Goal: Task Accomplishment & Management: Manage account settings

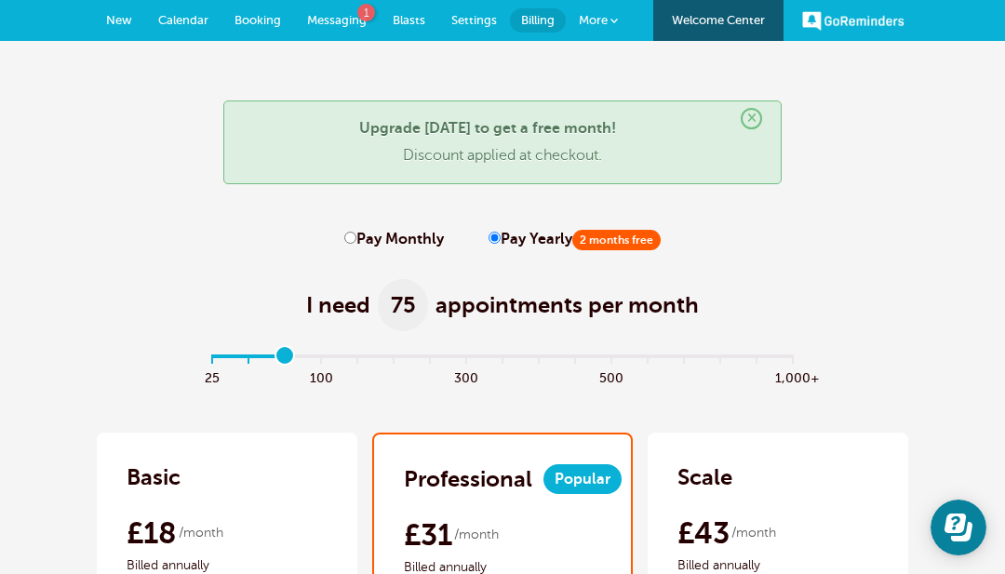
type input "2"
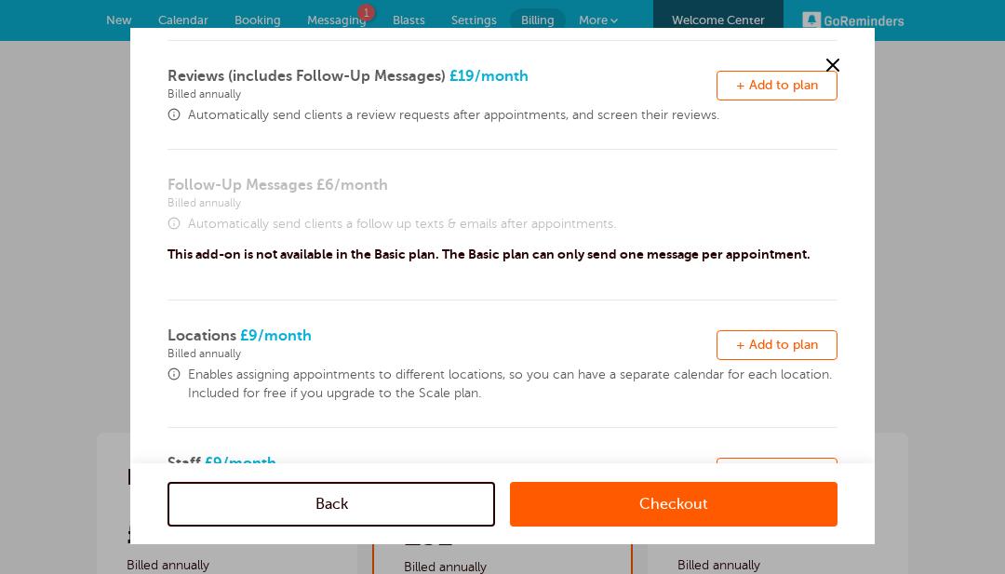
scroll to position [537, 0]
click at [876, 546] on div at bounding box center [502, 287] width 1005 height 574
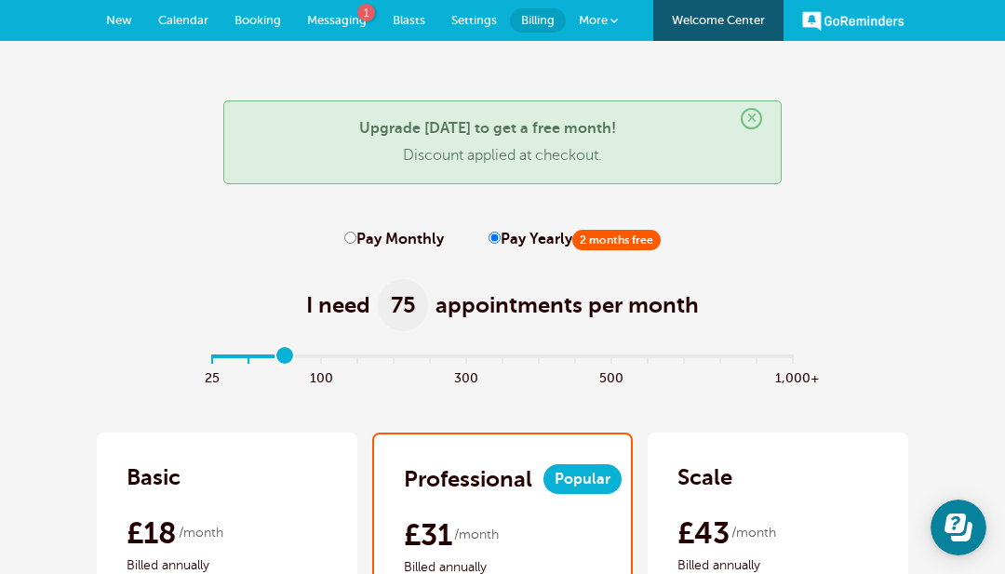
scroll to position [0, 0]
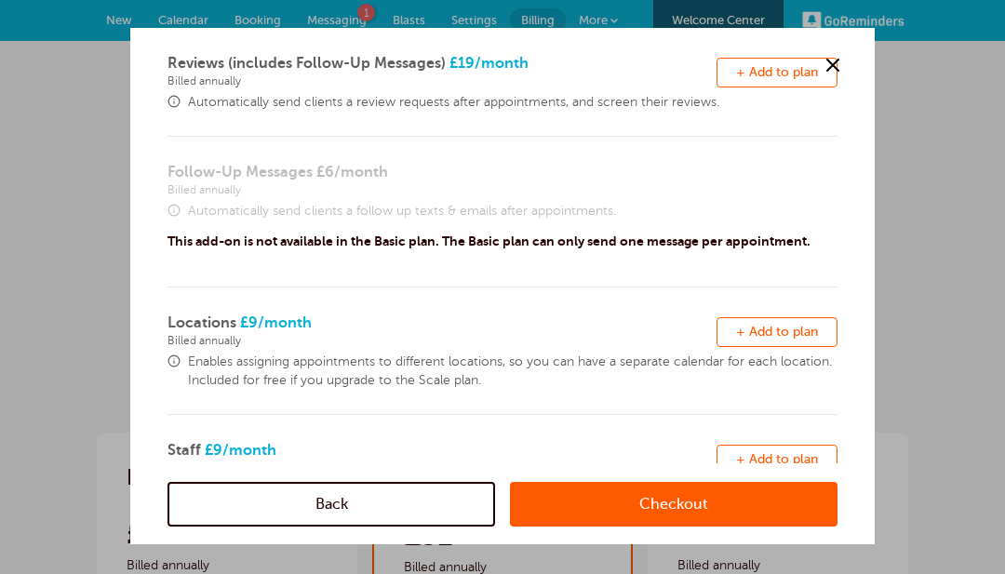
scroll to position [547, 0]
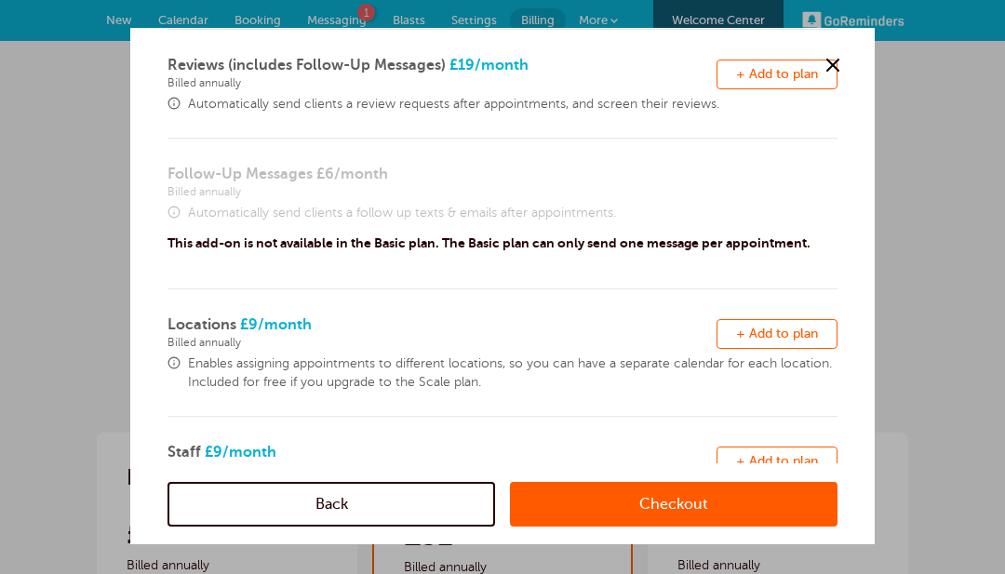
click at [683, 526] on link "Checkout" at bounding box center [674, 503] width 328 height 45
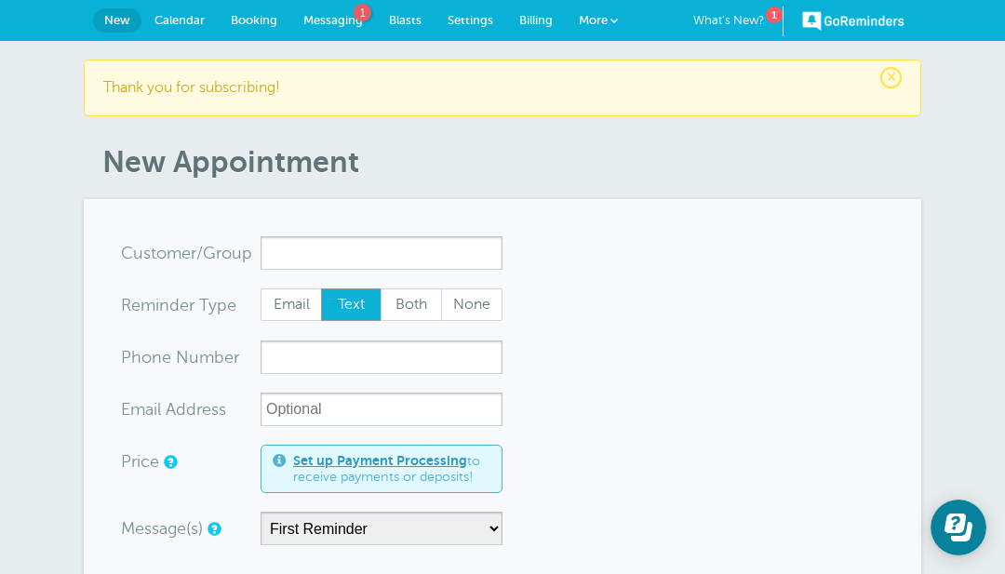
click at [335, 19] on span "Messaging" at bounding box center [333, 20] width 60 height 14
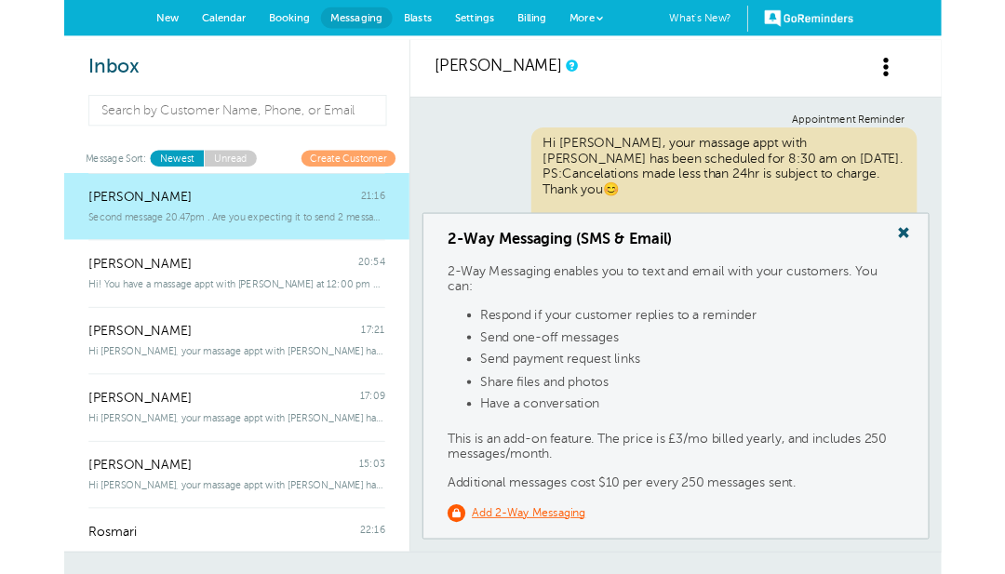
scroll to position [326, 0]
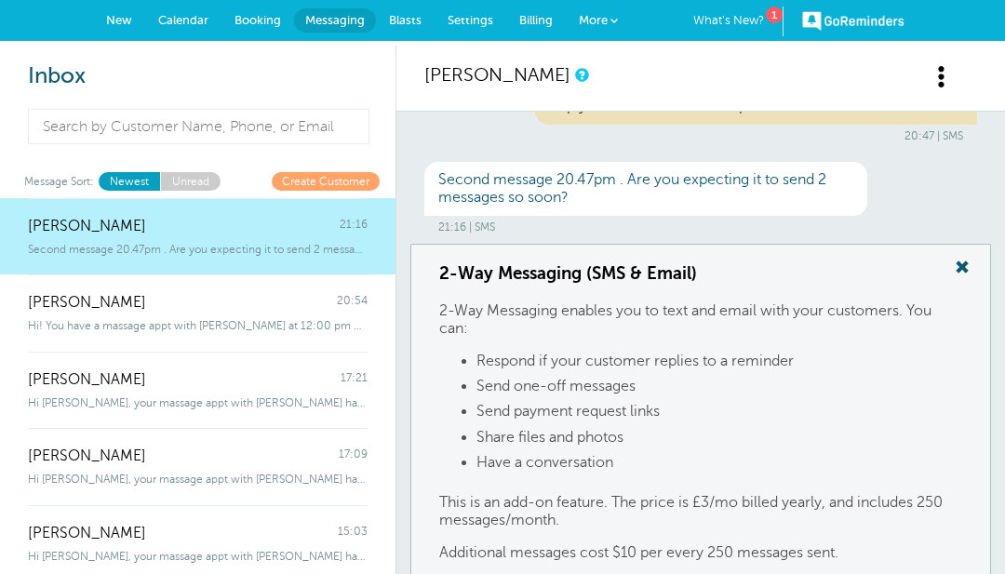
click at [294, 222] on div "Julie 21:16" at bounding box center [198, 216] width 340 height 37
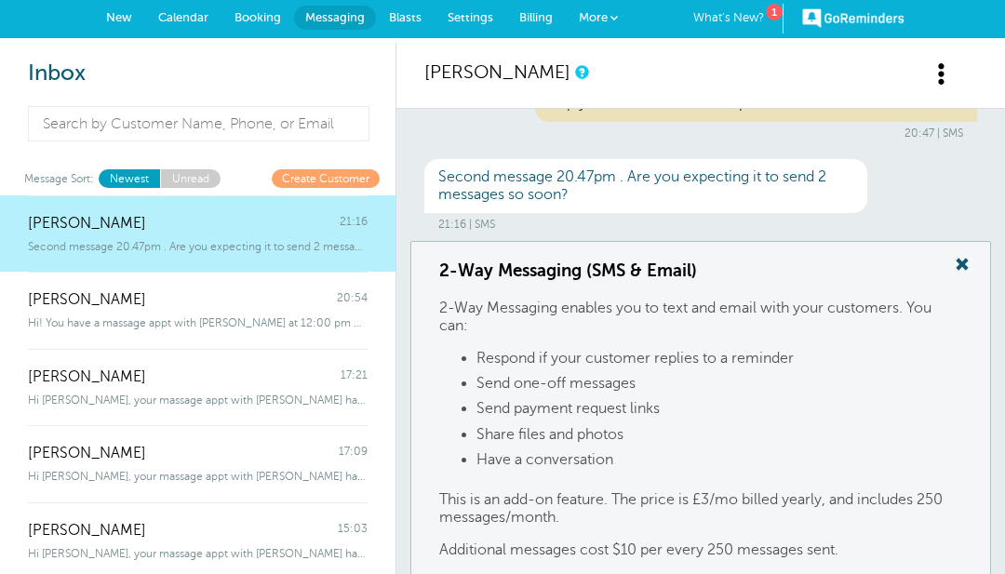
scroll to position [0, 0]
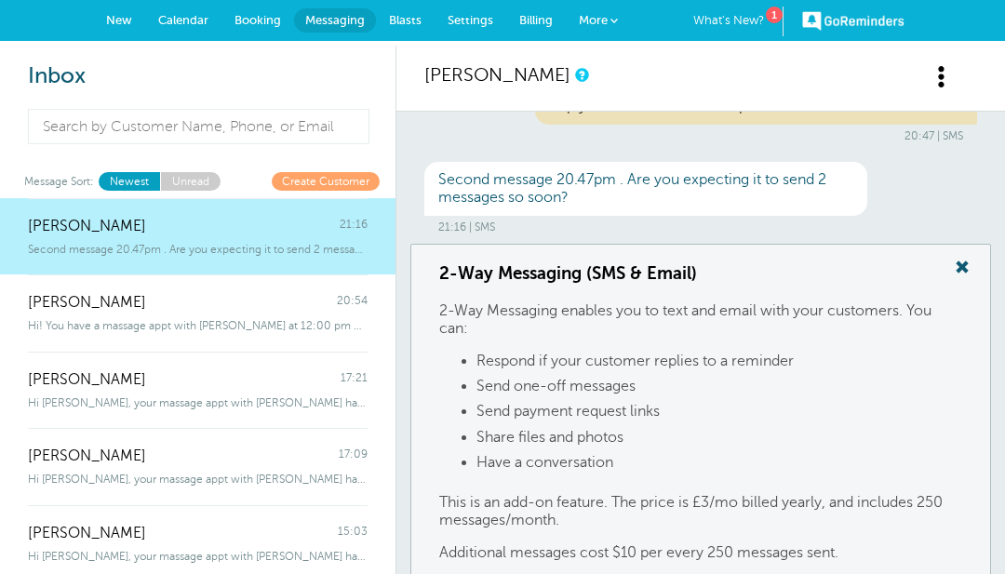
click at [282, 304] on div "Tony Laynes 20:54" at bounding box center [198, 293] width 340 height 37
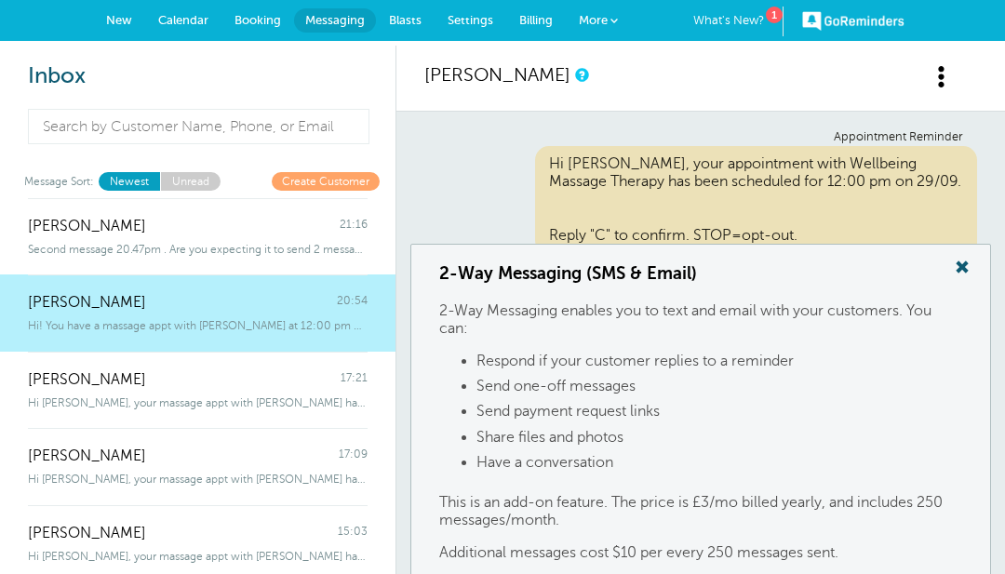
scroll to position [553, 0]
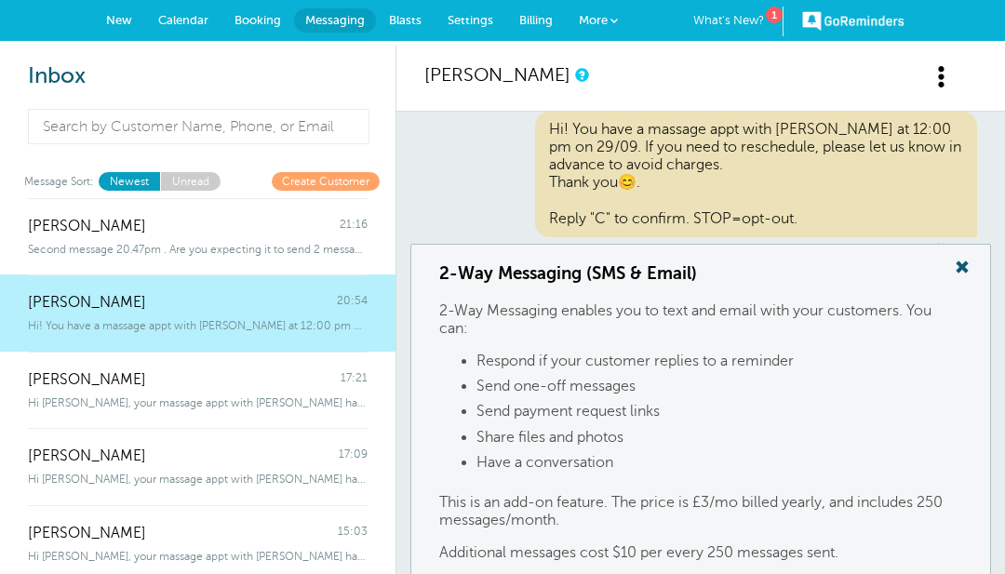
click at [949, 65] on span at bounding box center [942, 76] width 23 height 23
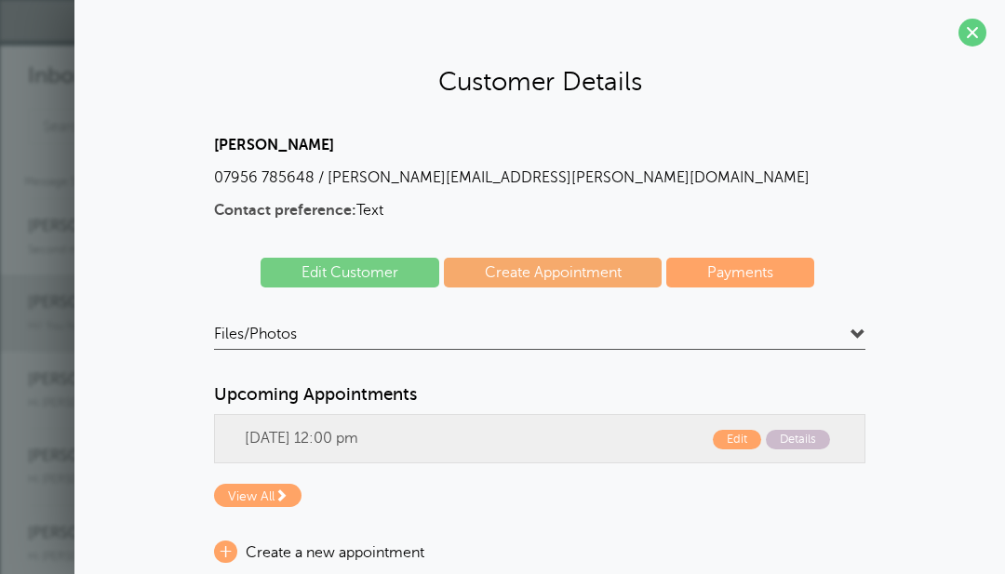
scroll to position [0, 0]
click at [965, 29] on span at bounding box center [973, 33] width 28 height 28
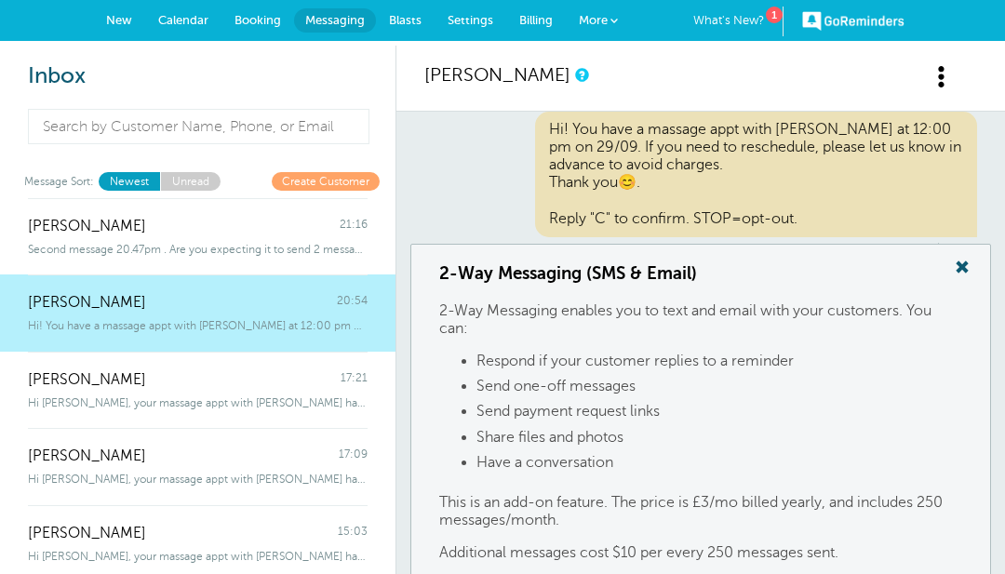
click at [253, 16] on span "Booking" at bounding box center [258, 20] width 47 height 14
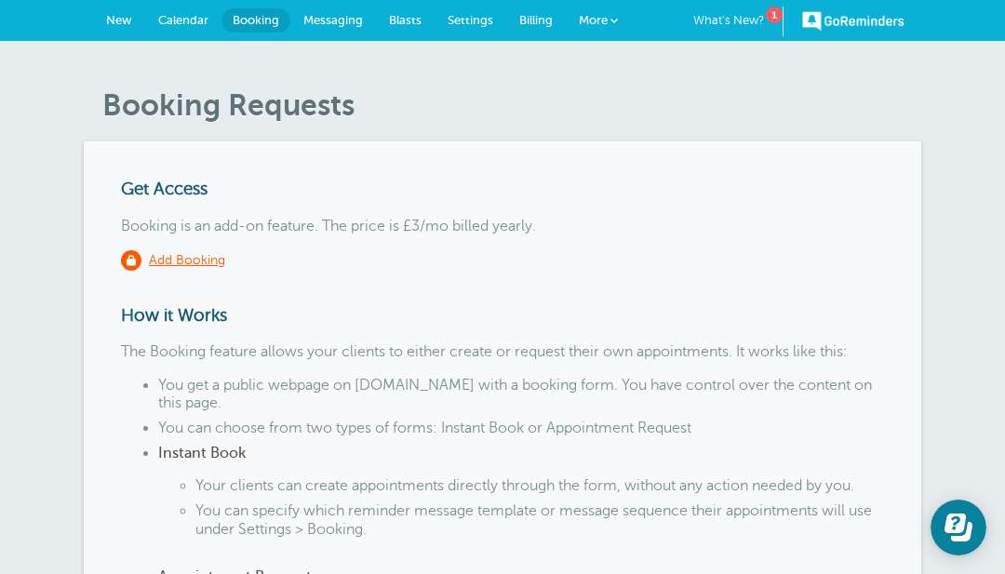
click at [856, 23] on link "GoReminders" at bounding box center [853, 20] width 102 height 41
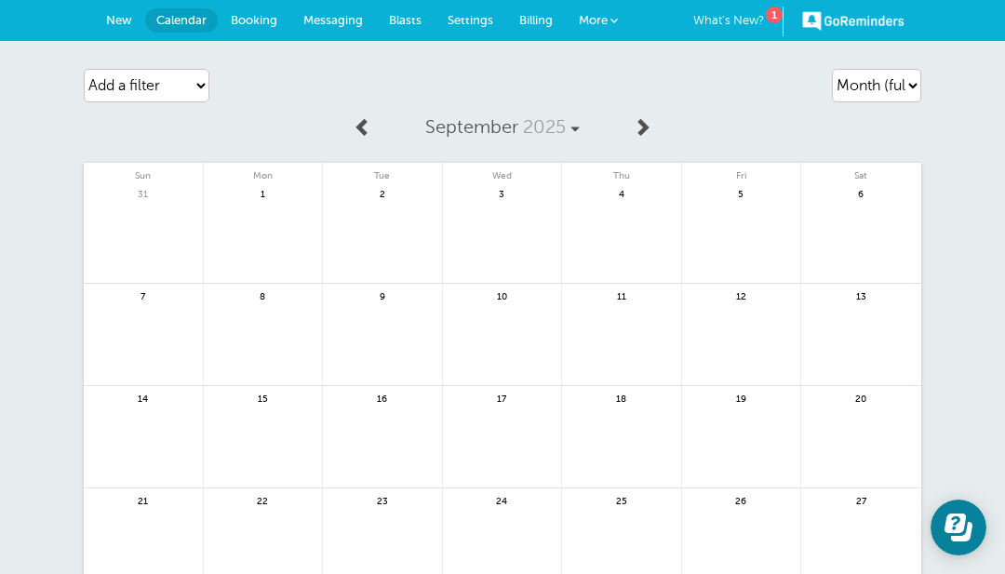
click at [603, 19] on span "More" at bounding box center [593, 20] width 29 height 14
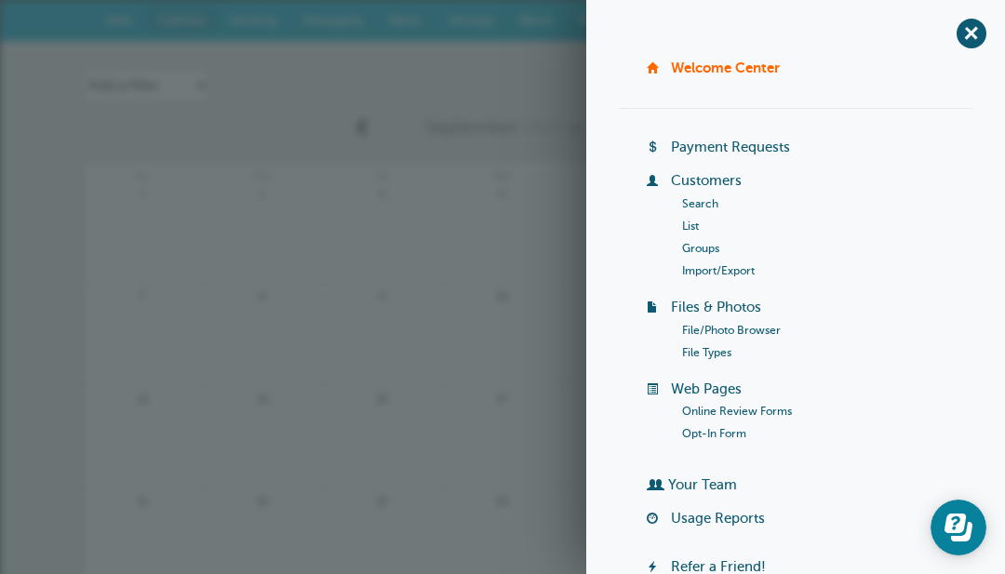
click at [732, 181] on link "Customers" at bounding box center [706, 180] width 71 height 15
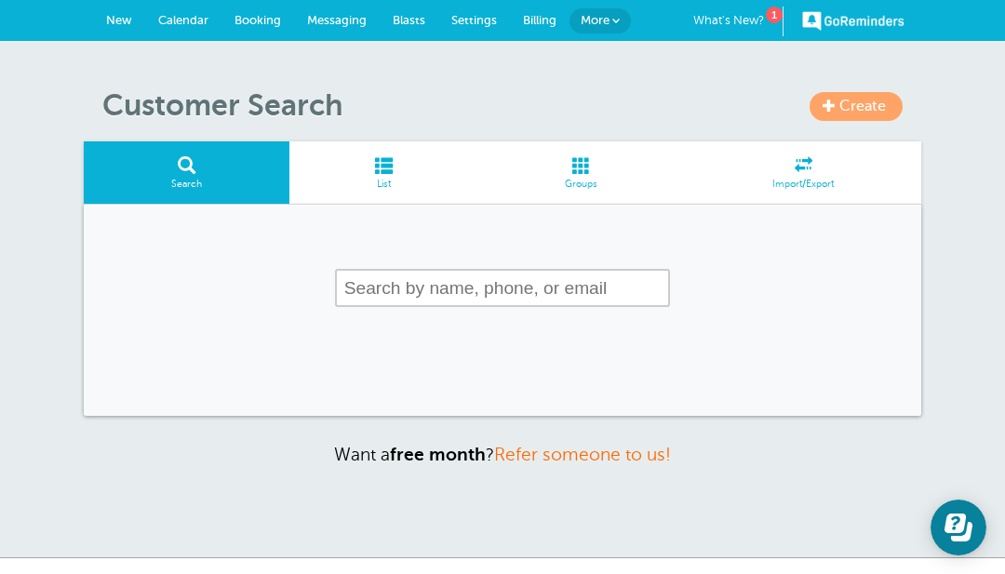
click at [391, 172] on span at bounding box center [383, 165] width 189 height 18
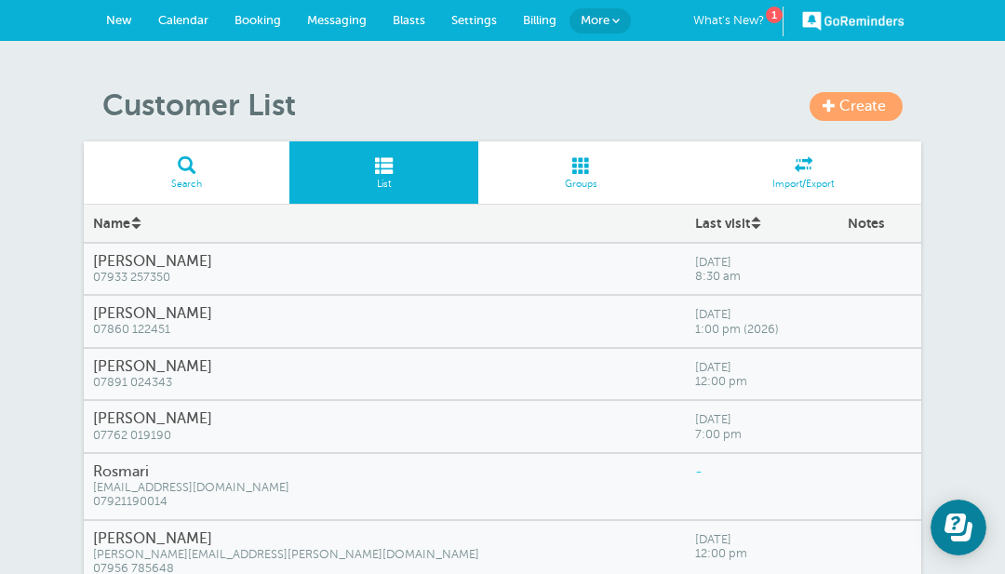
click at [110, 21] on span "New" at bounding box center [119, 20] width 26 height 14
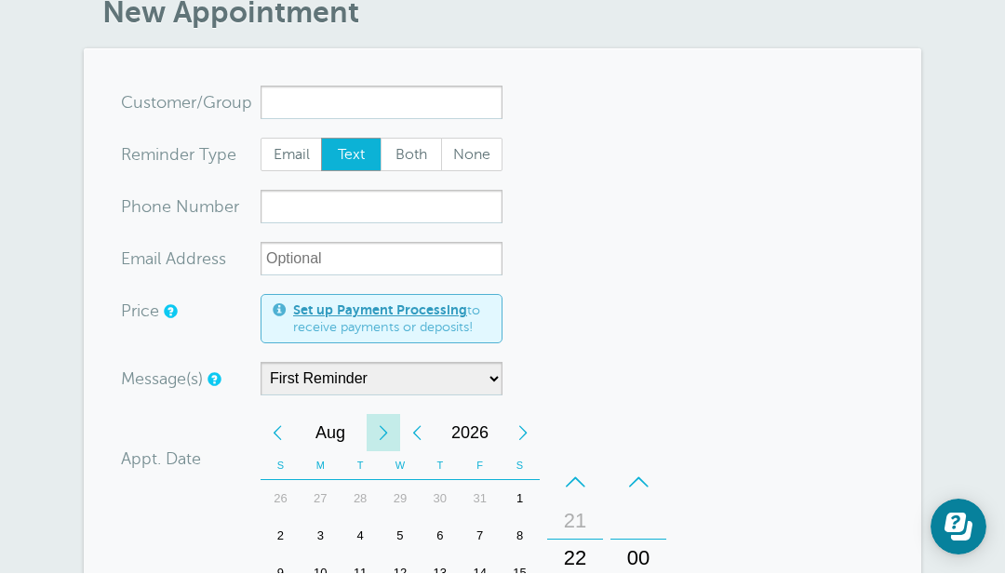
scroll to position [93, 0]
click at [1002, 323] on div "New Appointment You are creating a new customer. To use an existing customer se…" at bounding box center [502, 567] width 1005 height 1238
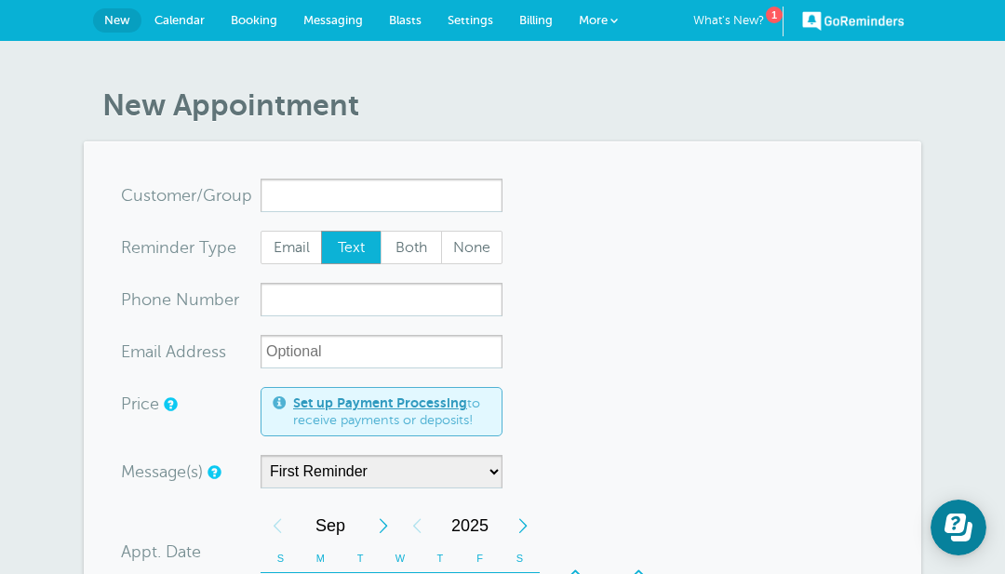
click at [331, 20] on span "Messaging" at bounding box center [333, 20] width 60 height 14
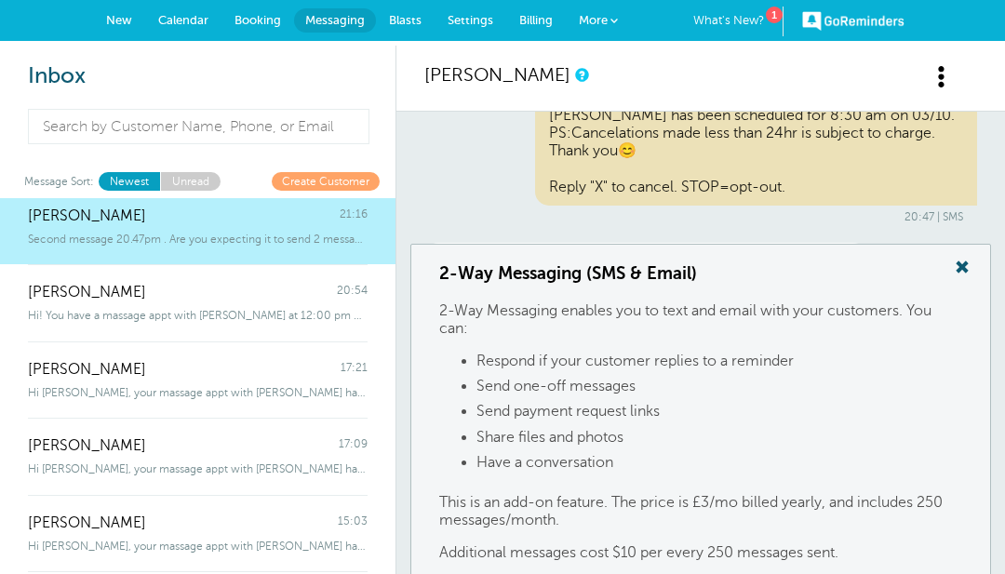
scroll to position [246, 0]
click at [840, 284] on h3 "2-Way Messaging (SMS & Email)" at bounding box center [700, 273] width 523 height 20
click at [612, 26] on link "More" at bounding box center [598, 21] width 65 height 42
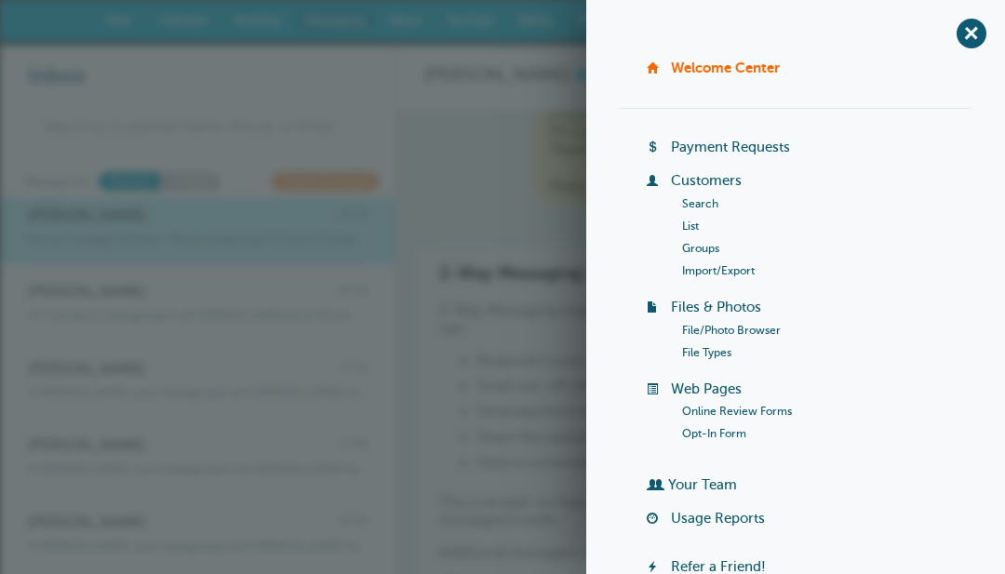
click at [757, 178] on li "Customers Search List Groups Import/Export" at bounding box center [810, 235] width 326 height 127
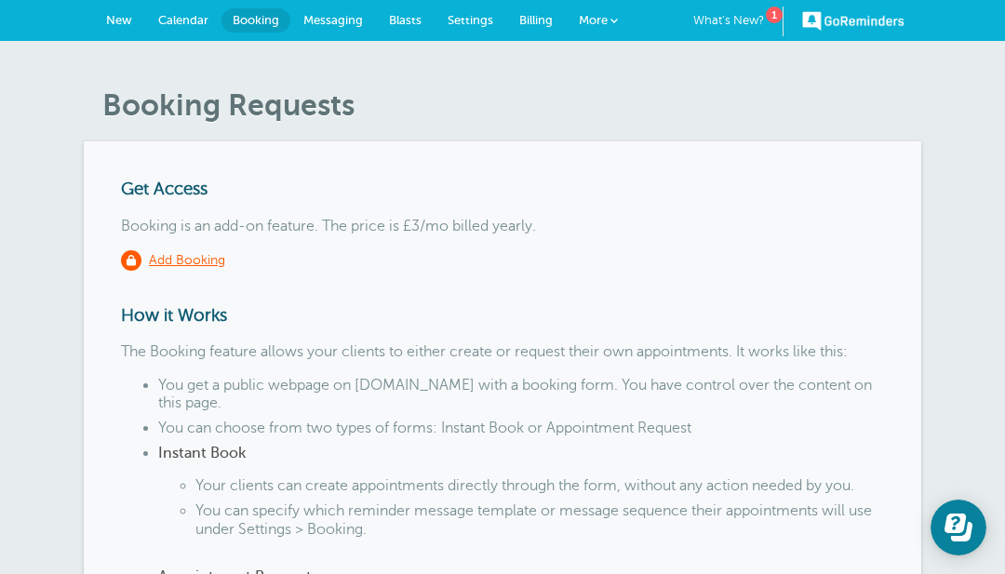
click at [341, 14] on span "Messaging" at bounding box center [333, 20] width 60 height 14
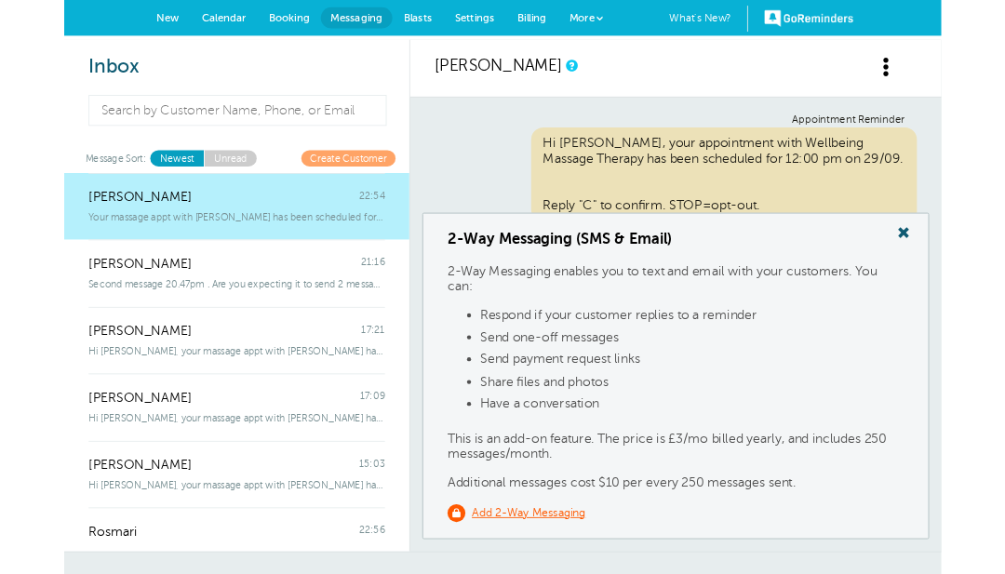
scroll to position [764, 0]
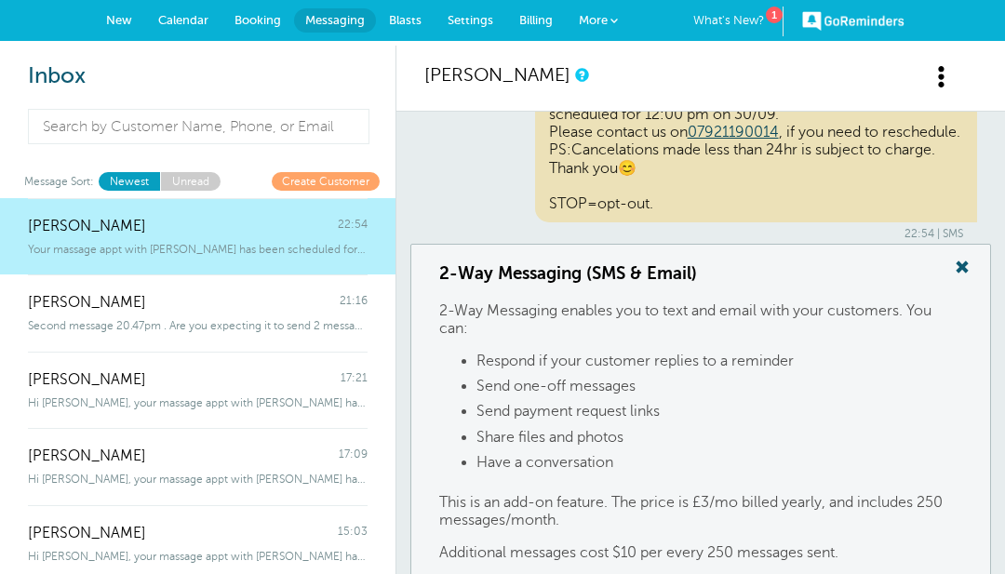
click at [951, 73] on span at bounding box center [942, 76] width 23 height 23
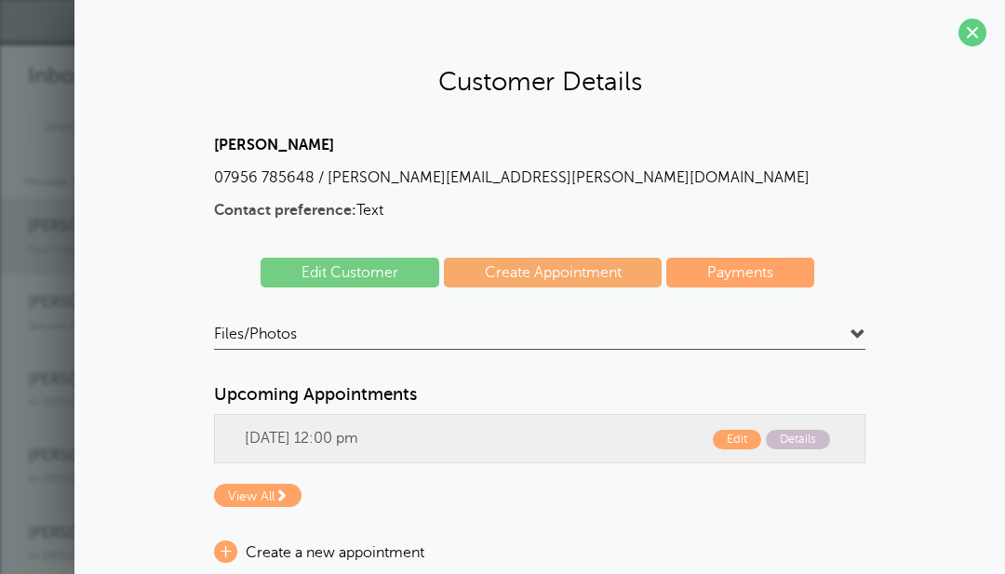
click at [968, 35] on span at bounding box center [973, 33] width 28 height 28
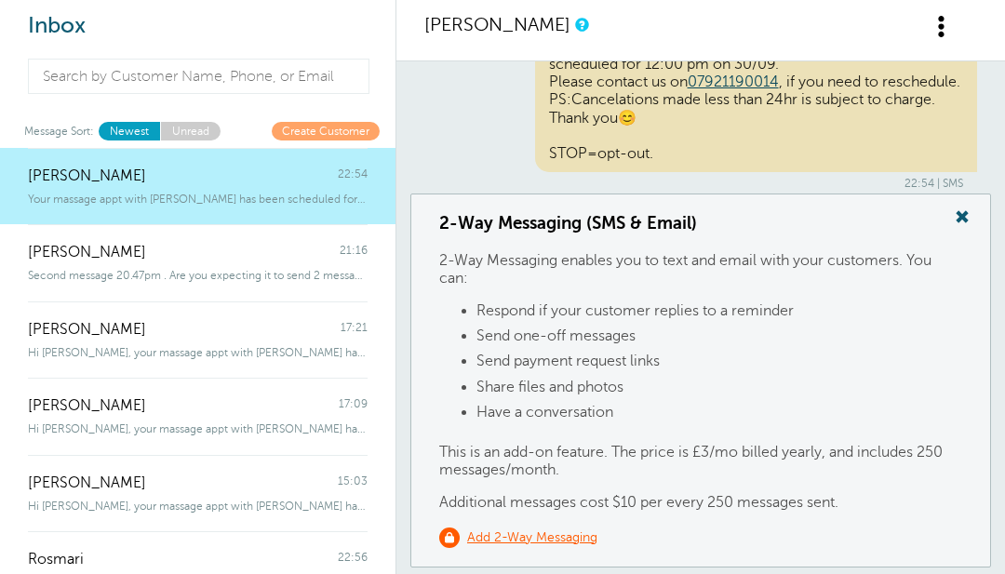
scroll to position [0, 0]
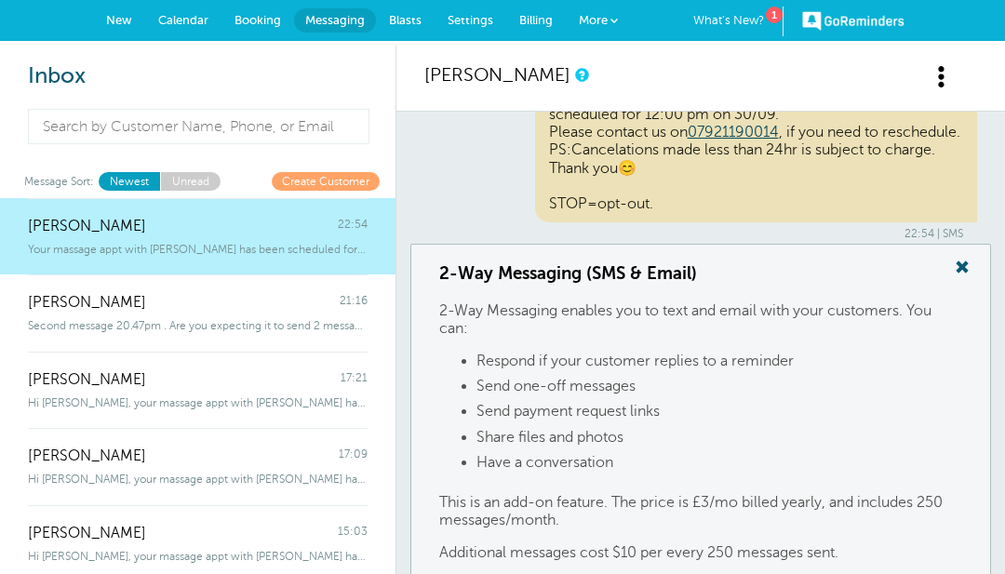
click at [734, 11] on link "What's New? 1" at bounding box center [738, 22] width 90 height 30
click at [479, 17] on span "Settings" at bounding box center [471, 20] width 46 height 14
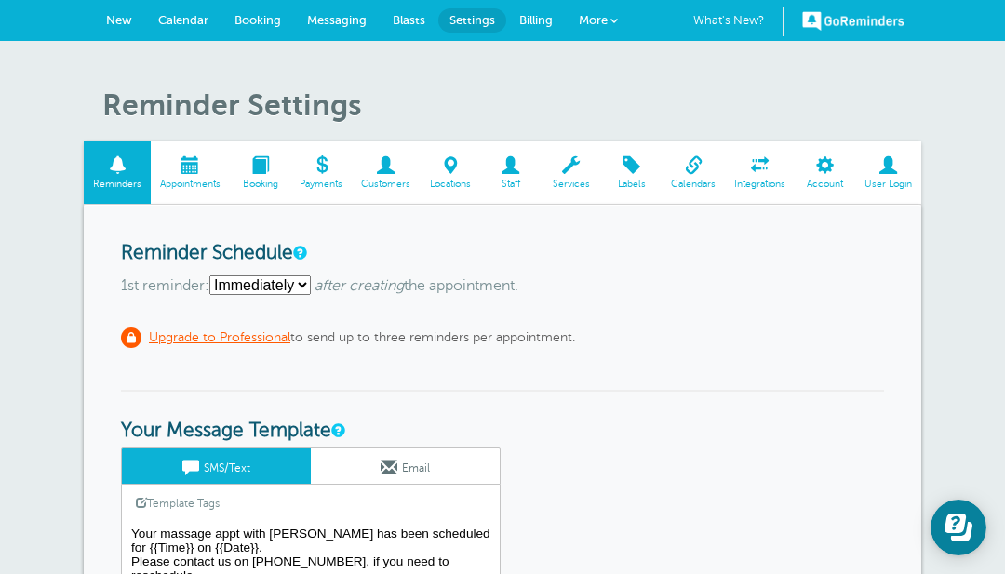
click at [231, 569] on textarea "Your massage appt with [PERSON_NAME] has been scheduled for {{Time}} on {{Date}…" at bounding box center [311, 568] width 380 height 93
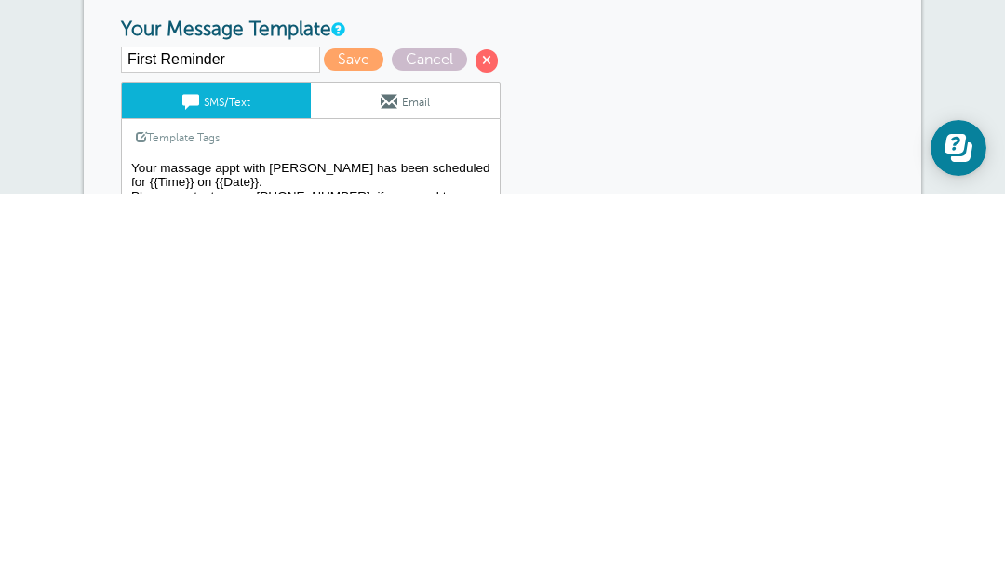
type textarea "Your massage appt with [PERSON_NAME] has been scheduled for {{Time}} on {{Date}…"
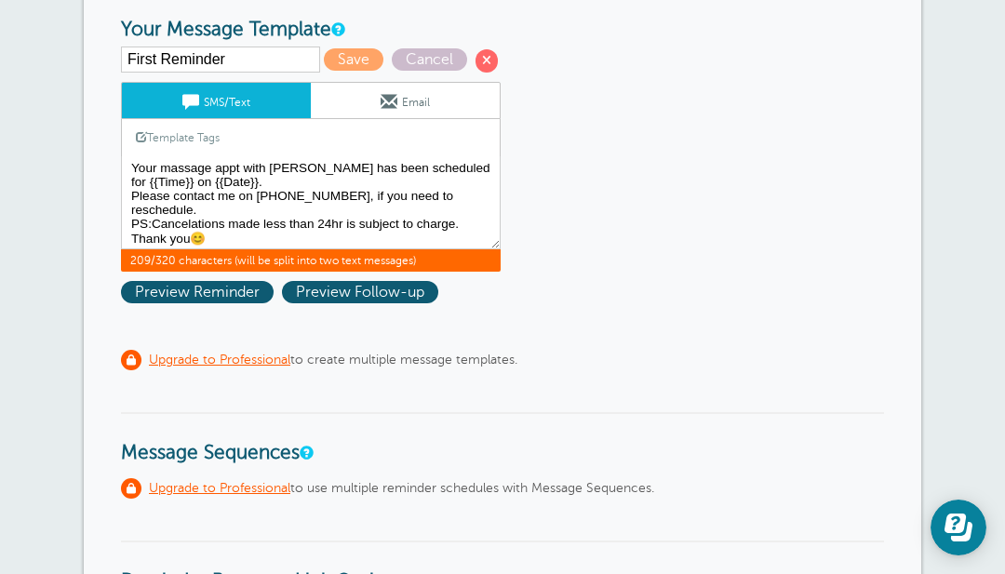
click at [300, 50] on div "First Reminder Save Cancel SMS/Text Email Template Tags Copy SMS Click to add a…" at bounding box center [335, 159] width 428 height 225
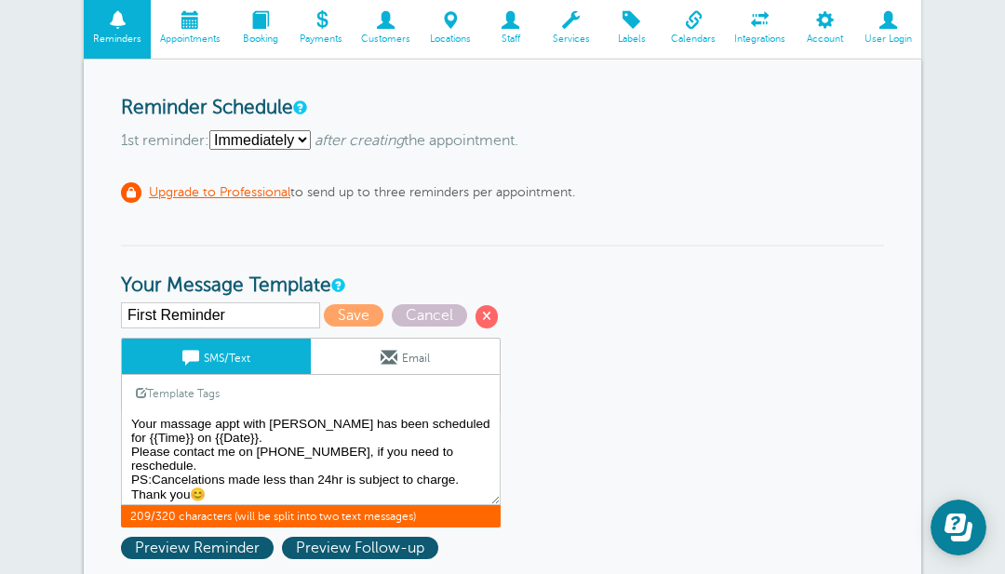
scroll to position [146, 0]
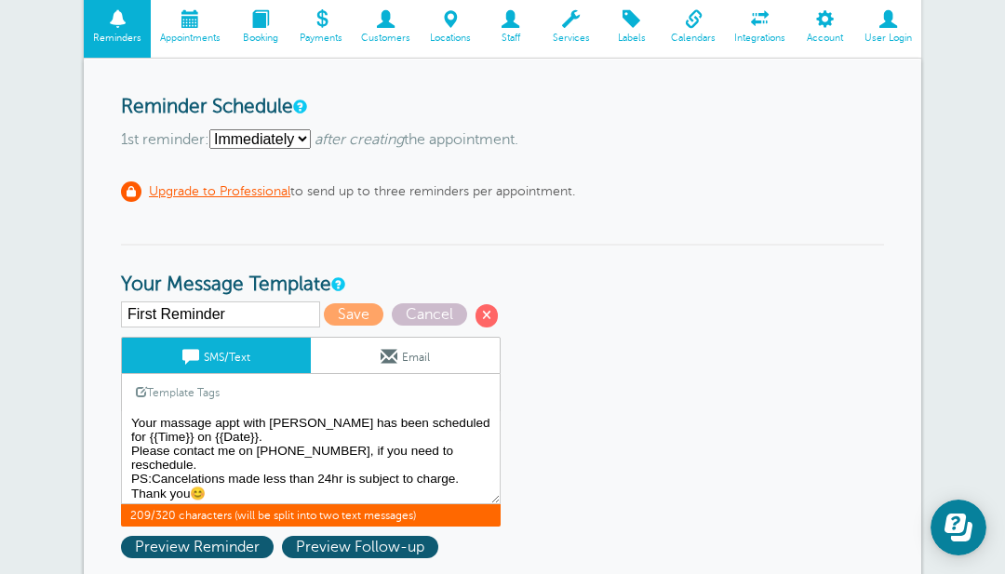
click at [298, 305] on div "First Reminder Save Cancel SMS/Text Email Template Tags Copy SMS Click to add a…" at bounding box center [335, 414] width 428 height 225
click at [324, 313] on span "Save" at bounding box center [354, 314] width 60 height 22
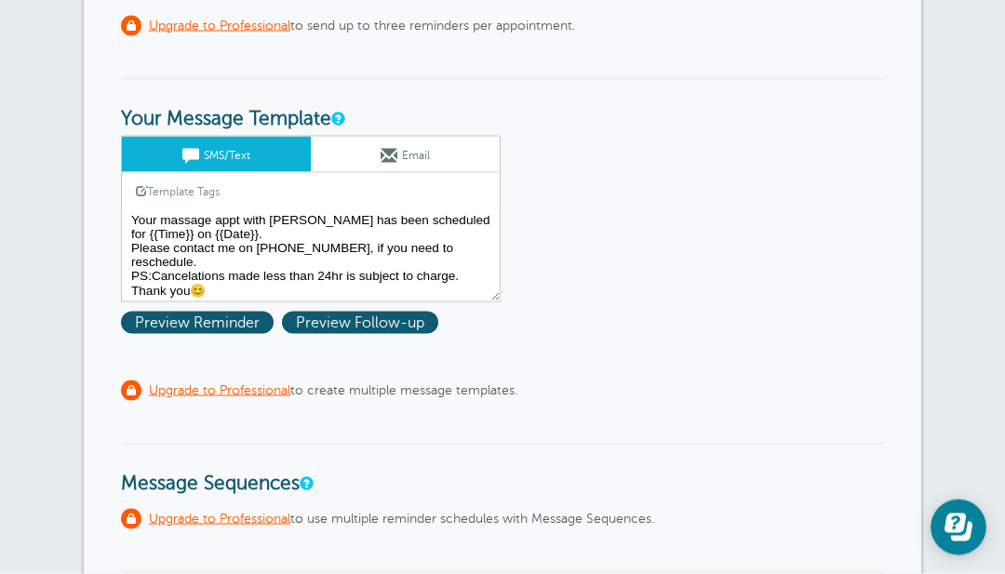
scroll to position [371, 0]
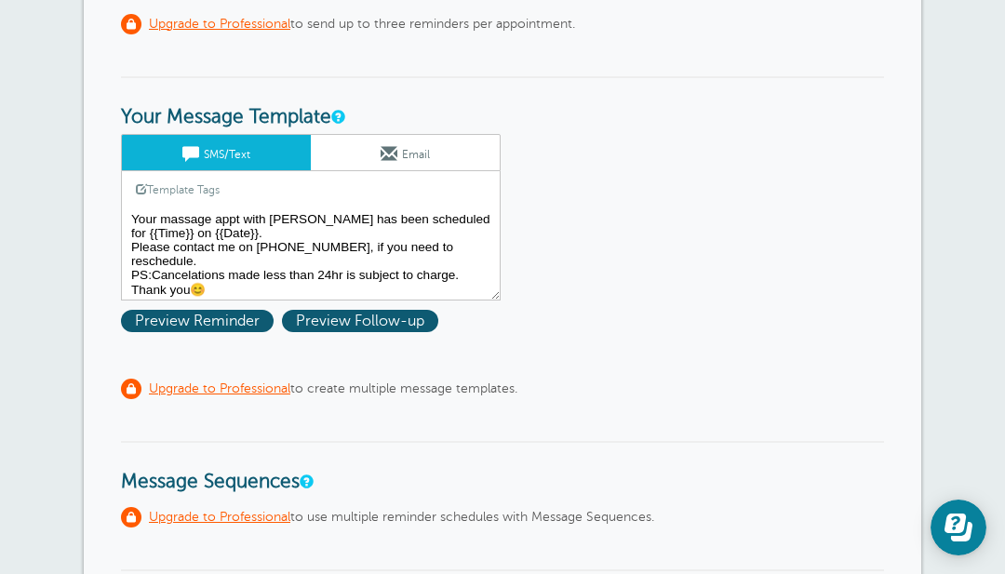
click at [203, 221] on textarea "Your massage appt with [PERSON_NAME] has been scheduled for {{Time}} on {{Date}…" at bounding box center [311, 254] width 380 height 93
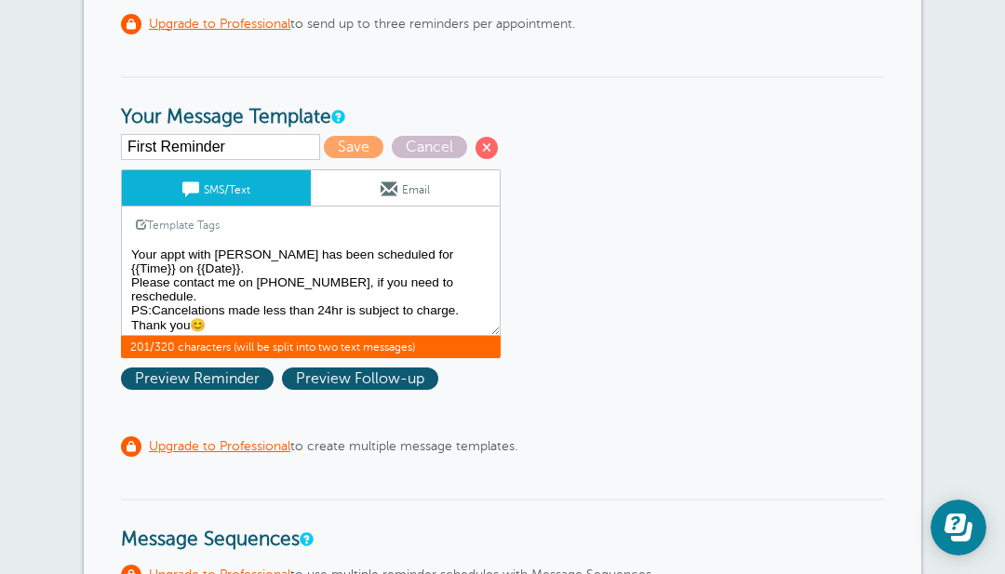
click at [471, 256] on textarea "Your massage appt with [PERSON_NAME] has been scheduled for {{Time}} on {{Date}…" at bounding box center [311, 289] width 380 height 93
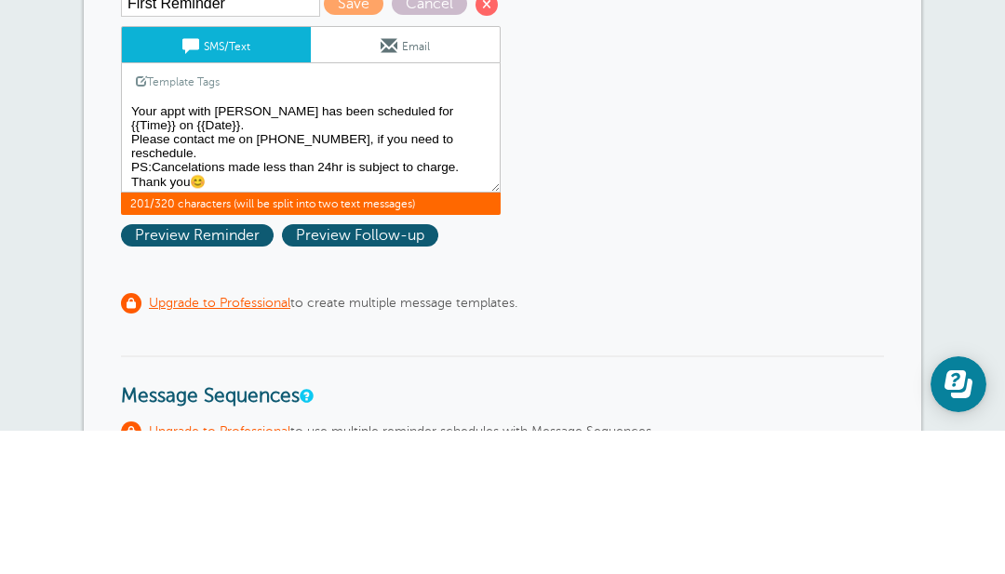
click at [156, 243] on textarea "Your massage appt with [PERSON_NAME] has been scheduled for {{Time}} on {{Date}…" at bounding box center [311, 289] width 380 height 93
type textarea "Your massage appt with [PERSON_NAME] has been scheduled for {{Time}} on {{Date}…"
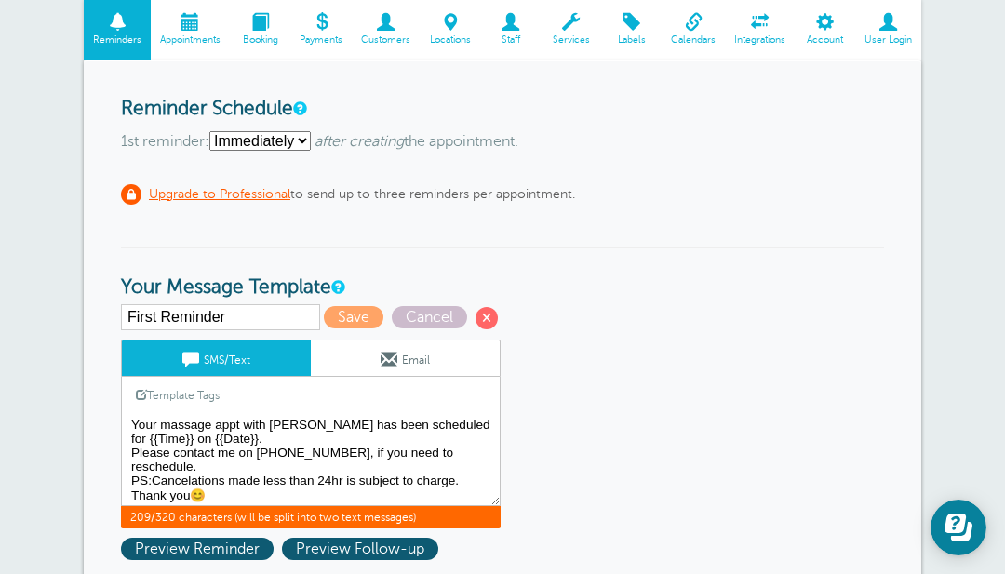
scroll to position [200, 0]
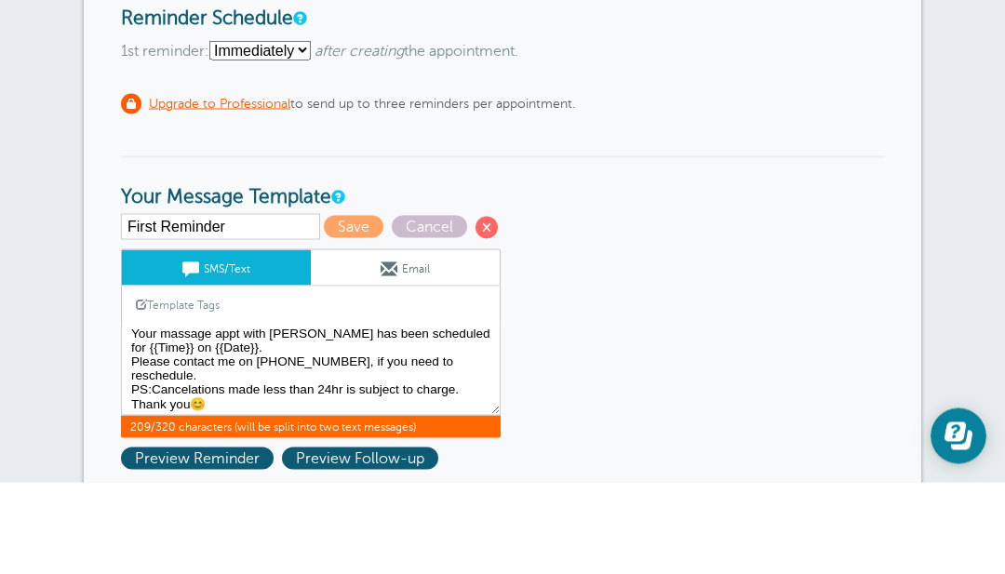
click at [324, 307] on span "Save" at bounding box center [354, 318] width 60 height 22
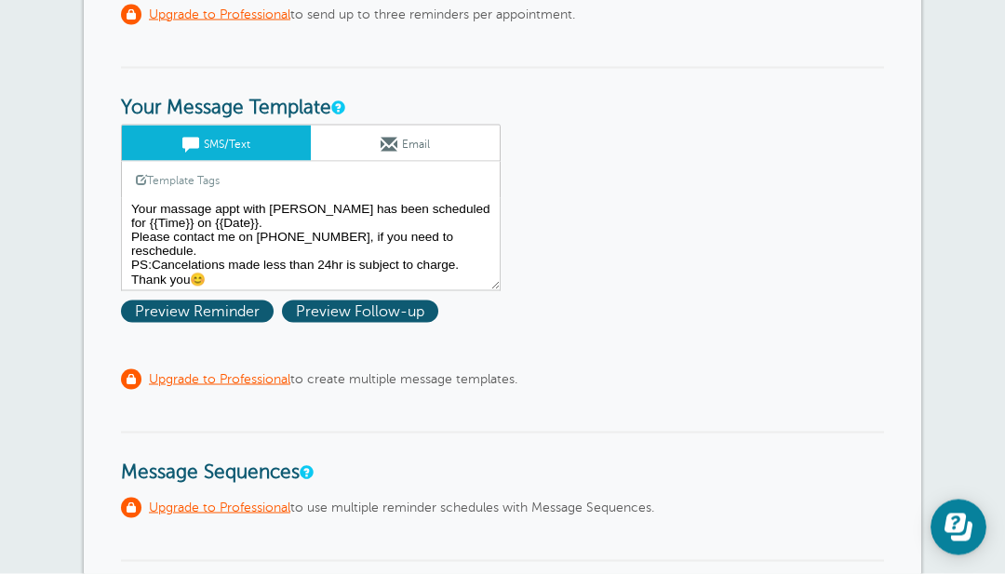
scroll to position [403, 0]
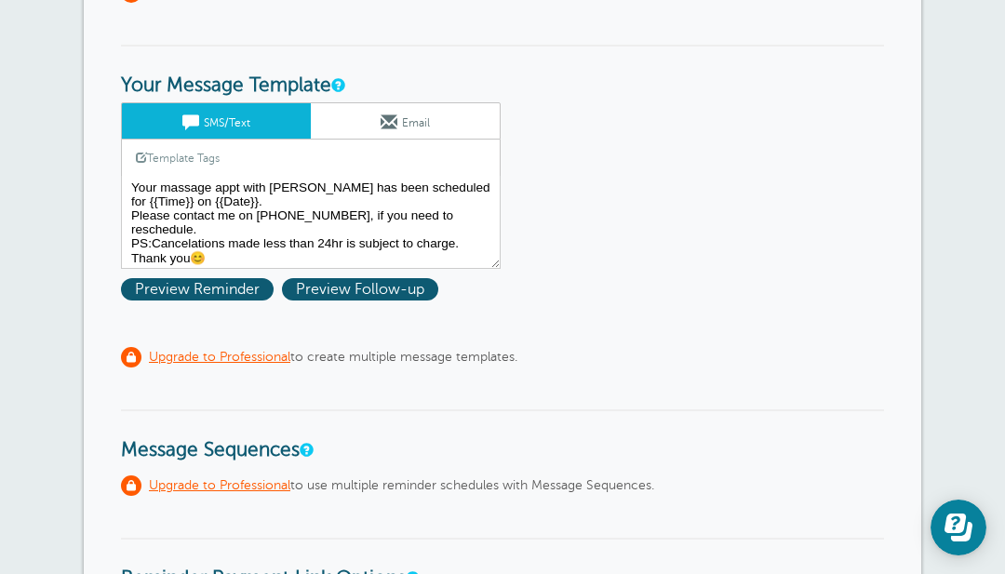
click at [897, 572] on div "Reminder Schedule 1st reminder: Immediately 1 2 3 4 5 6 7 8 9 10 11 12 13 14 15…" at bounding box center [503, 571] width 838 height 1425
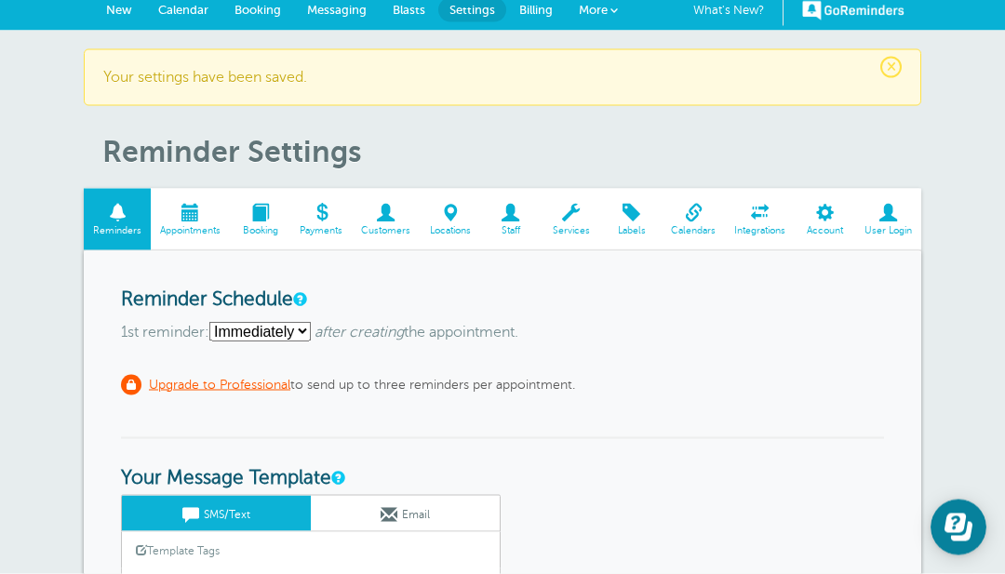
scroll to position [0, 0]
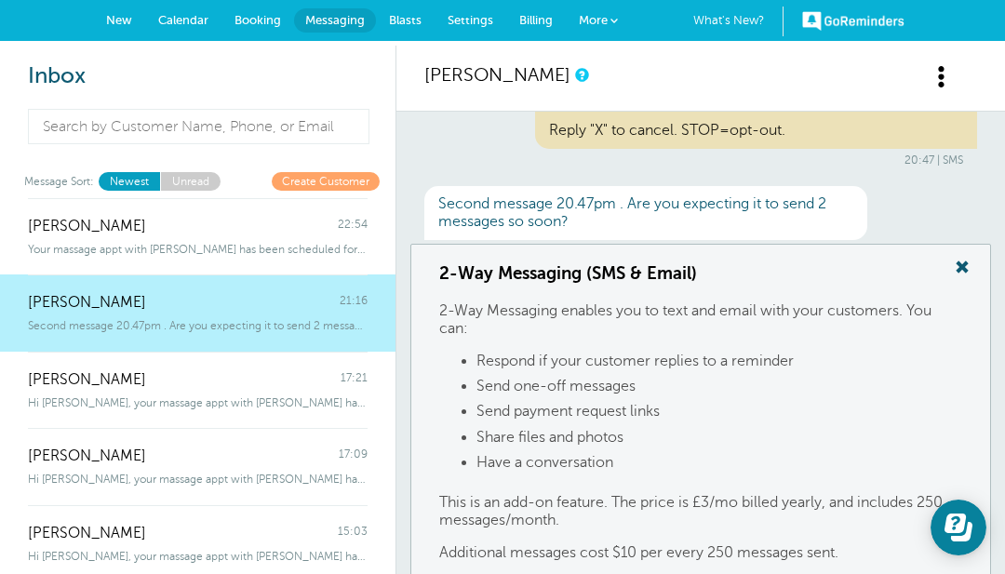
scroll to position [303, 0]
click at [616, 207] on div "Second message 20.47pm . Are you expecting it to send 2 messages so soon?" at bounding box center [645, 211] width 443 height 54
click at [553, 202] on div "Second message 20.47pm . Are you expecting it to send 2 messages so soon?" at bounding box center [645, 211] width 443 height 54
click at [945, 195] on div "Second message 20.47pm . Are you expecting it to send 2 messages so soon? 21:16…" at bounding box center [700, 220] width 553 height 73
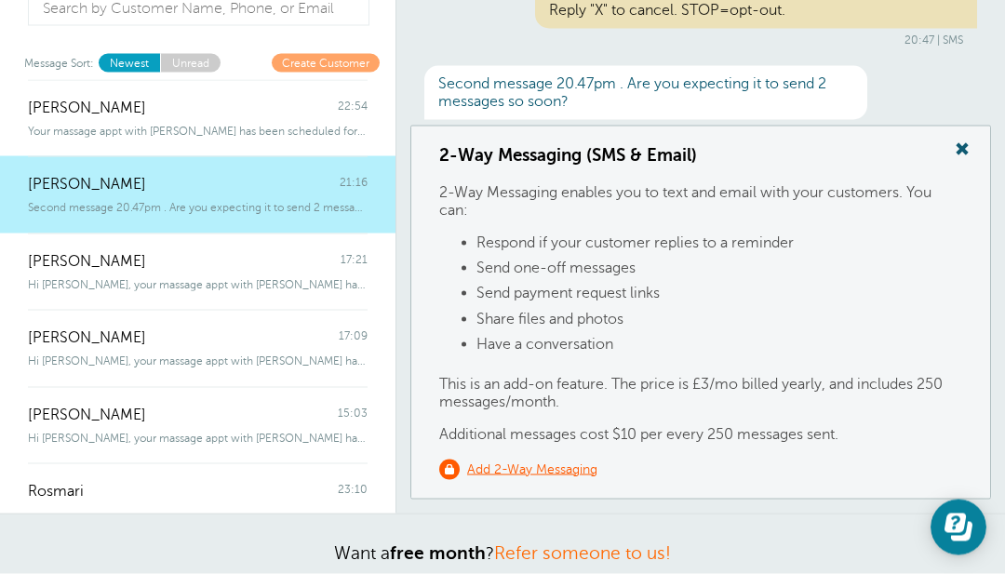
scroll to position [119, 0]
click at [543, 459] on link "Add 2-Way Messaging" at bounding box center [518, 469] width 158 height 20
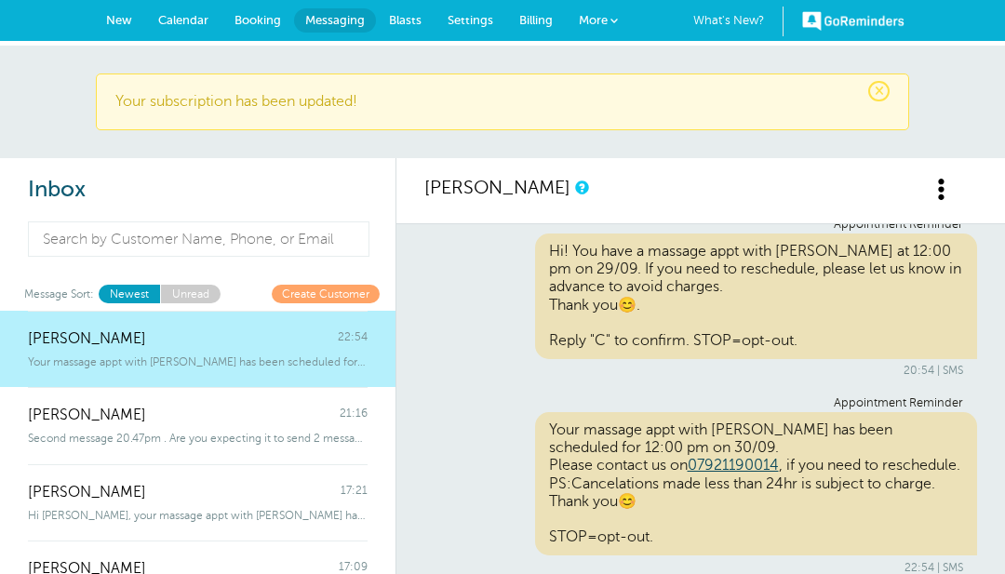
click at [959, 101] on header "× Your subscription has been updated!" at bounding box center [502, 102] width 1005 height 113
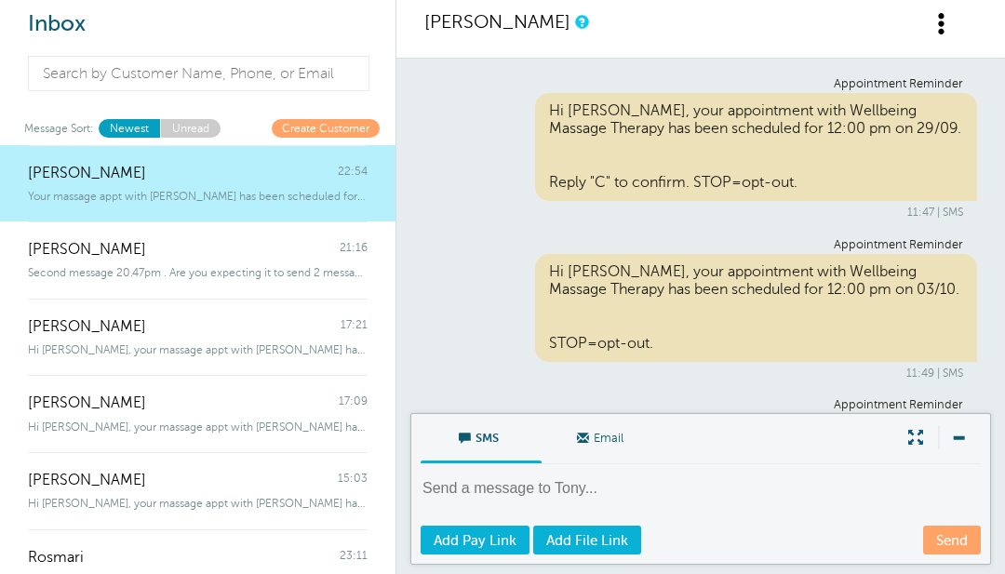
click at [942, 22] on span at bounding box center [942, 23] width 23 height 23
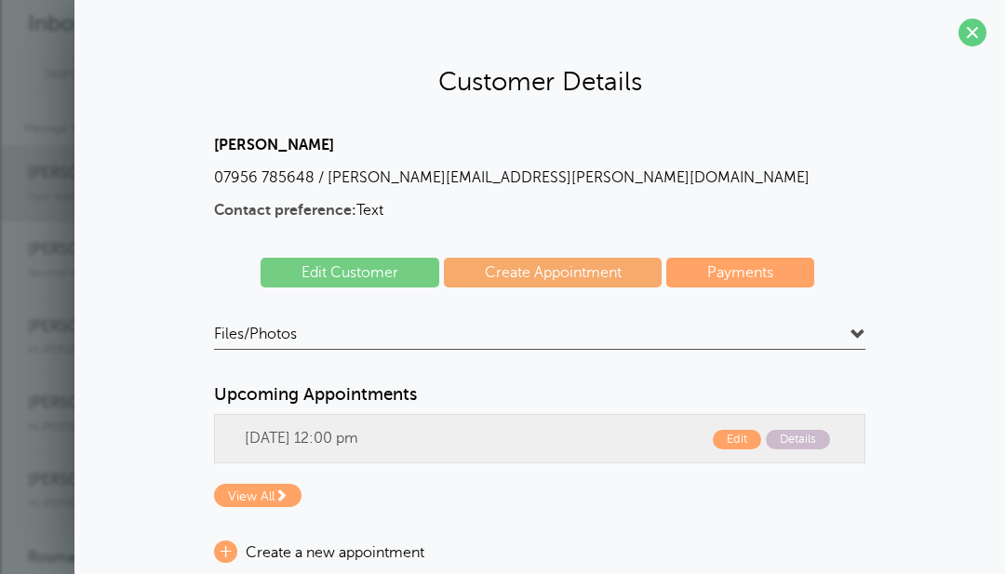
click at [969, 25] on span at bounding box center [973, 33] width 28 height 28
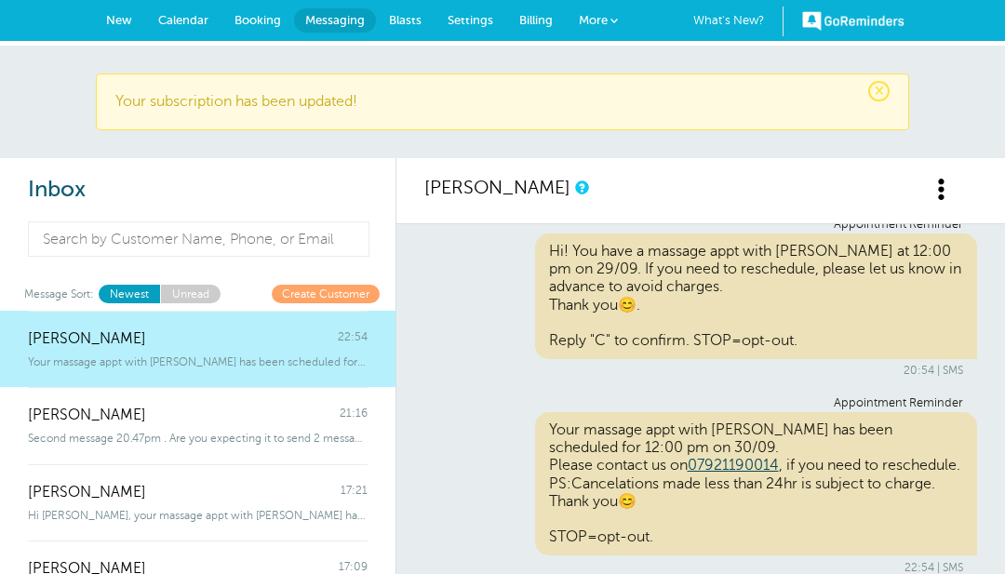
scroll to position [544, 0]
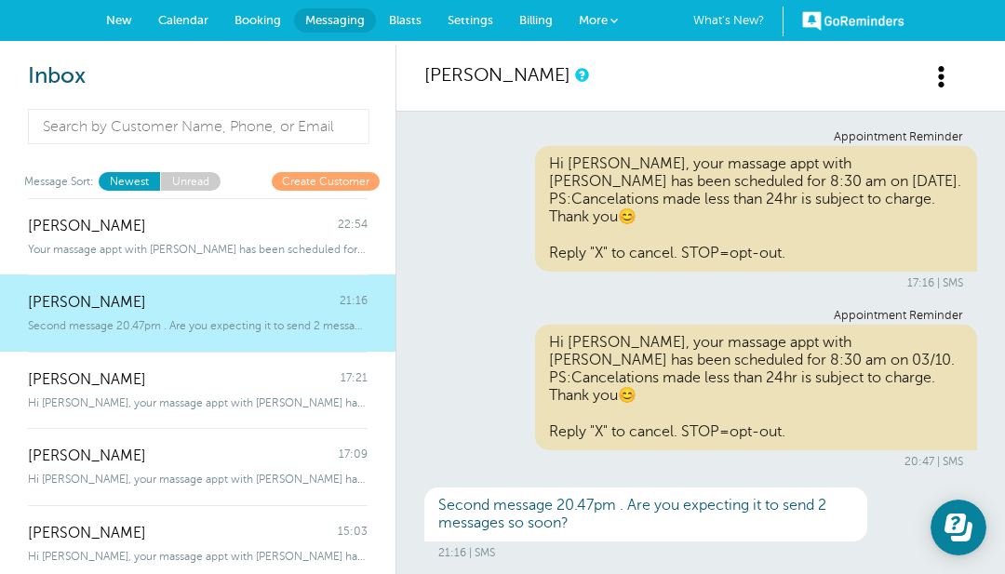
click at [115, 8] on link "New" at bounding box center [119, 20] width 52 height 41
